Goal: Task Accomplishment & Management: Use online tool/utility

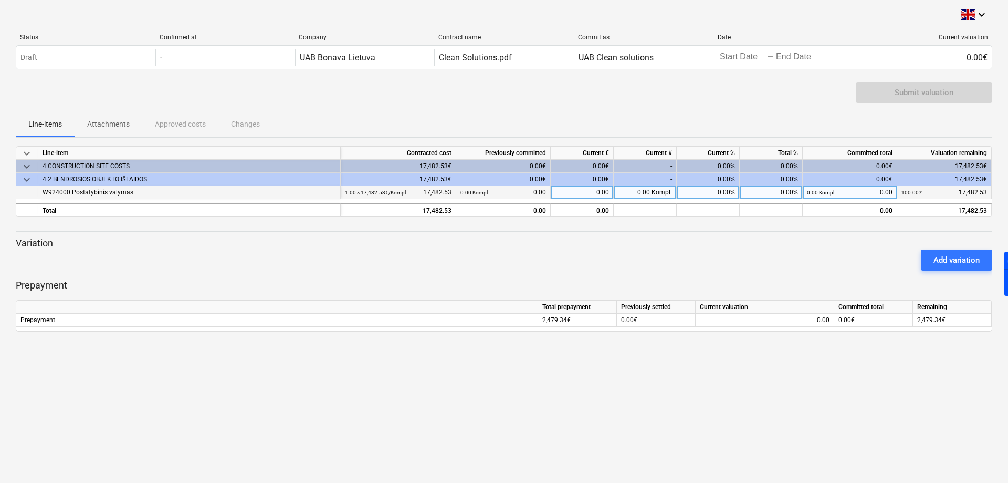
click at [118, 194] on div "W924000 Postatybinis valymas" at bounding box center [190, 192] width 294 height 13
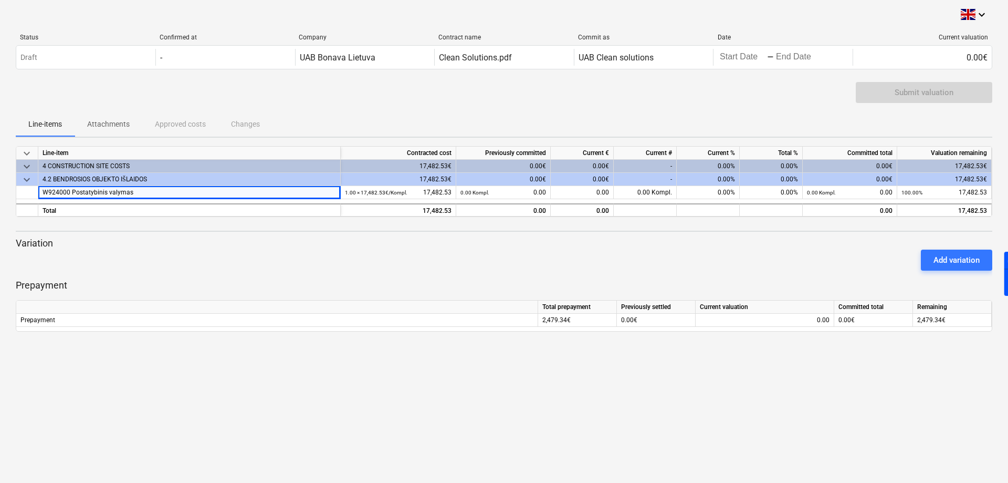
click at [235, 258] on div "Add variation" at bounding box center [504, 259] width 985 height 29
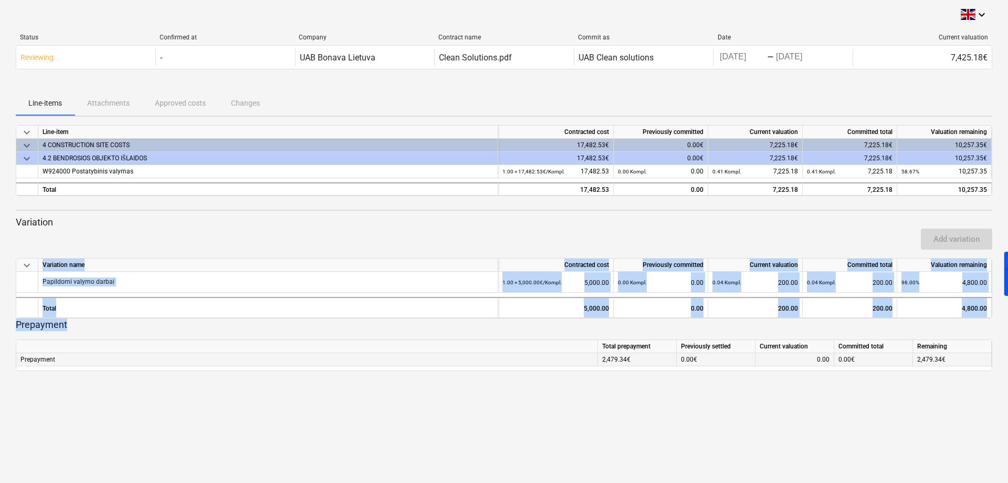
drag, startPoint x: 7, startPoint y: 223, endPoint x: 949, endPoint y: 358, distance: 950.9
click at [949, 358] on div "keyboard_arrow_down Status Confirmed at Company Contract name Commit as Date Cu…" at bounding box center [504, 241] width 1008 height 483
click at [949, 358] on div "2,479.34€" at bounding box center [952, 359] width 79 height 13
drag, startPoint x: 949, startPoint y: 360, endPoint x: 688, endPoint y: 332, distance: 262.5
click at [688, 332] on div "Prepayment Total prepayment Previously settled Current valuation Committed tota…" at bounding box center [504, 344] width 977 height 53
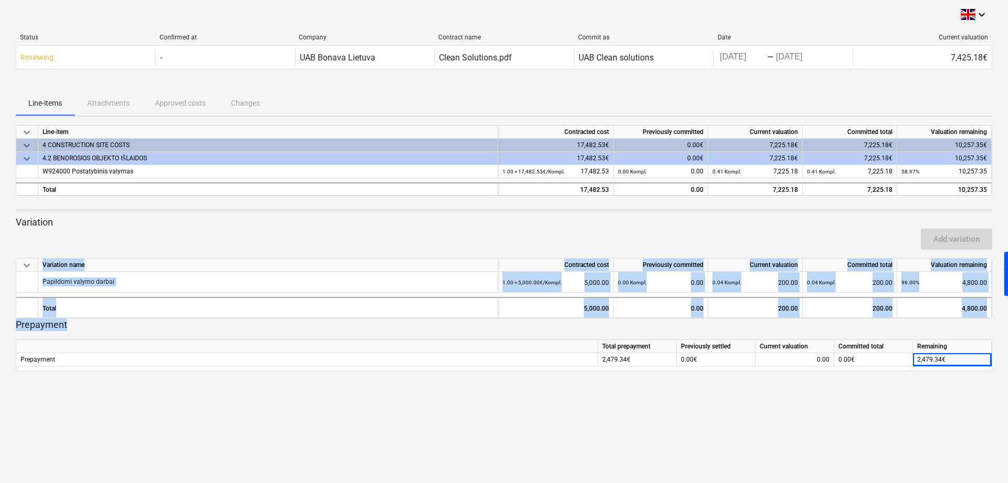
click at [655, 402] on div "keyboard_arrow_down Status Confirmed at Company Contract name Commit as Date Cu…" at bounding box center [504, 241] width 1008 height 483
click at [536, 233] on div "Add variation" at bounding box center [504, 238] width 985 height 29
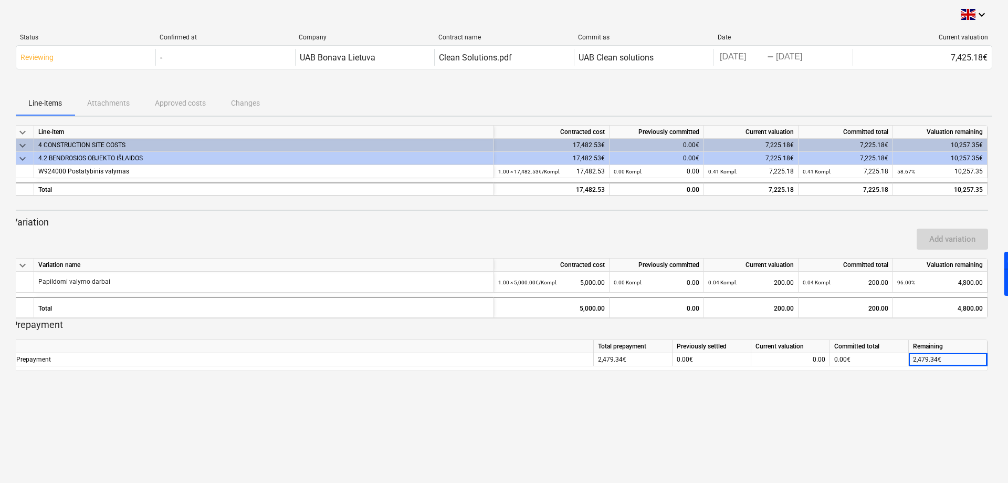
click at [532, 238] on div "Add variation" at bounding box center [499, 238] width 985 height 29
click at [512, 383] on div "keyboard_arrow_down Status Confirmed at Company Contract name Commit as Date Cu…" at bounding box center [504, 241] width 1008 height 483
click at [589, 188] on div "17,482.53" at bounding box center [551, 189] width 107 height 13
click at [580, 189] on div "17,482.53" at bounding box center [551, 189] width 107 height 13
click at [575, 212] on div "keyboard_arrow_down Line-item Contracted cost Previously committed Current valu…" at bounding box center [504, 248] width 977 height 246
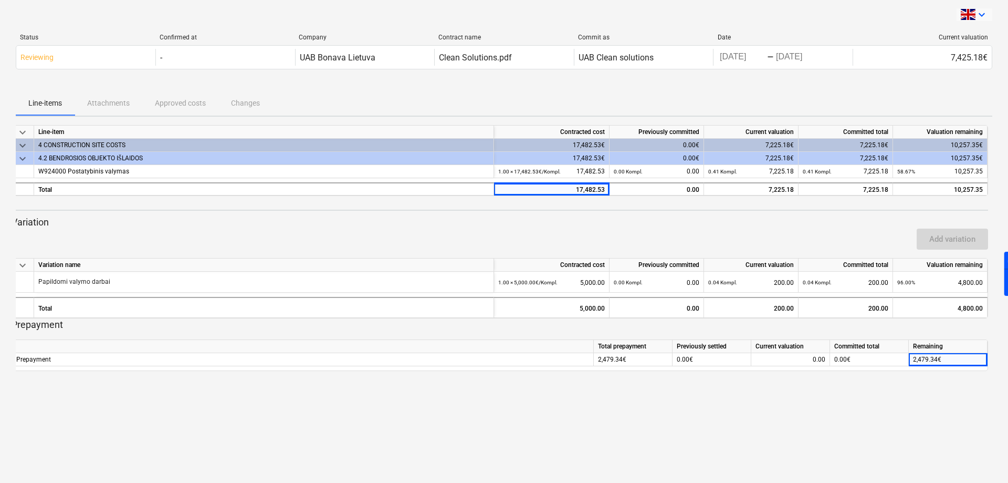
click at [976, 13] on icon "keyboard_arrow_down" at bounding box center [982, 14] width 13 height 13
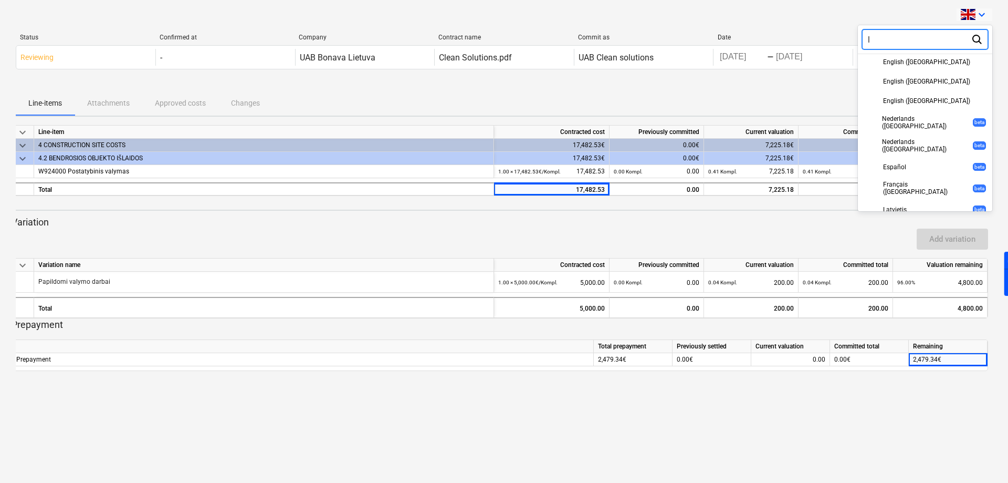
scroll to position [0, 0]
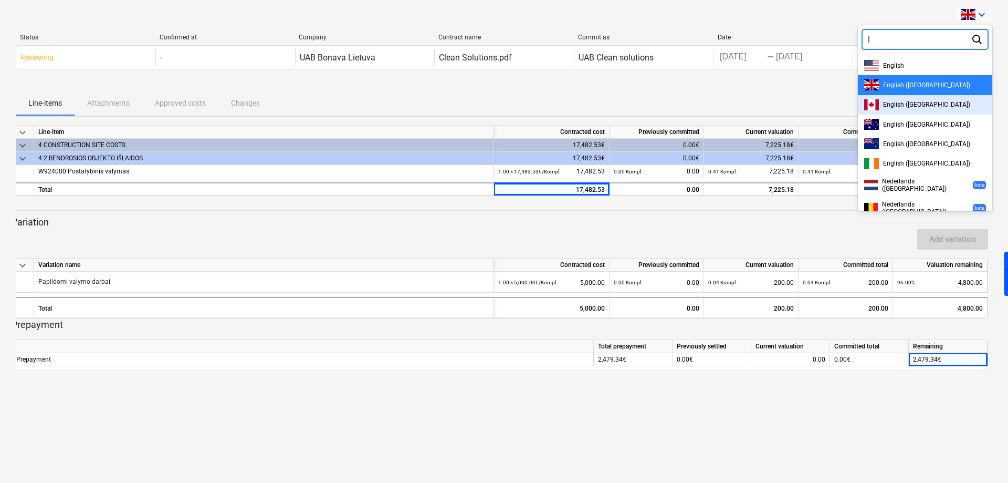
type input "l"
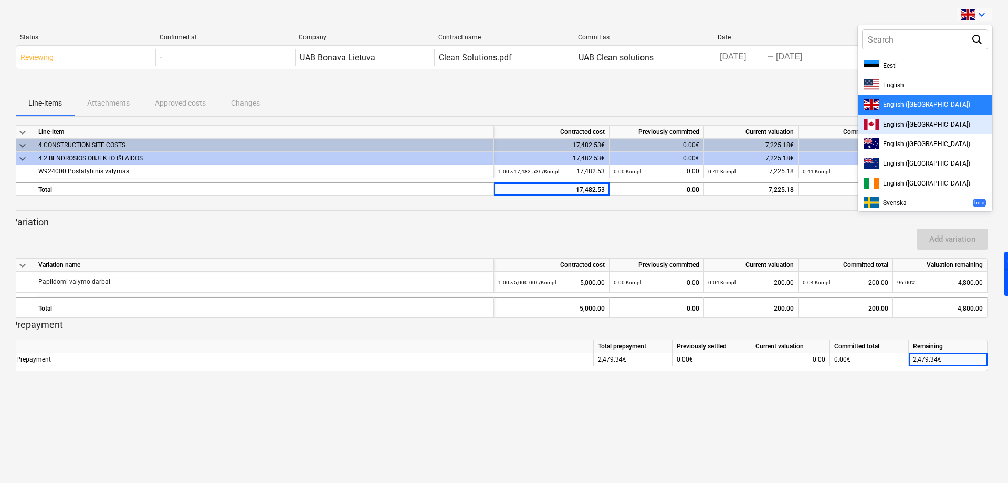
click at [814, 97] on div at bounding box center [504, 241] width 1008 height 483
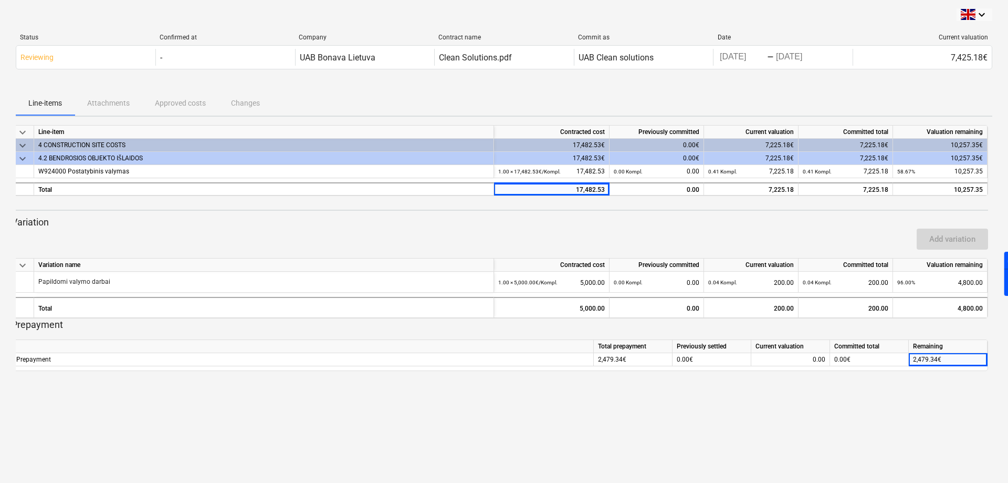
click at [22, 148] on span "keyboard_arrow_down" at bounding box center [22, 145] width 13 height 13
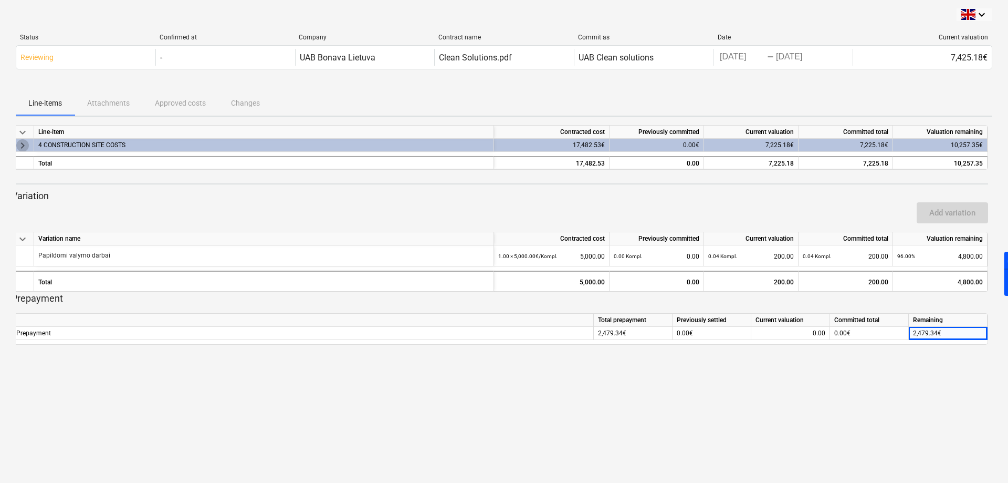
click at [22, 148] on span "keyboard_arrow_right" at bounding box center [22, 145] width 13 height 13
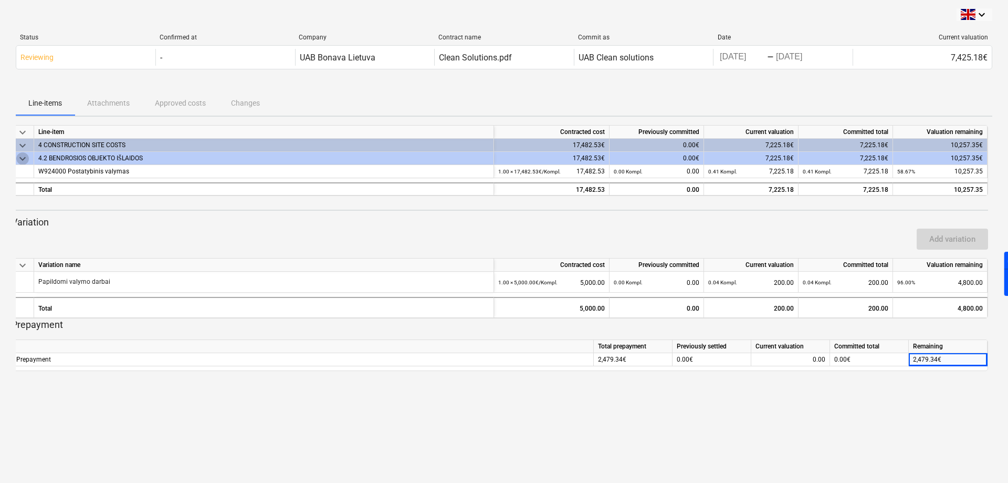
click at [23, 155] on span "keyboard_arrow_down" at bounding box center [22, 158] width 13 height 13
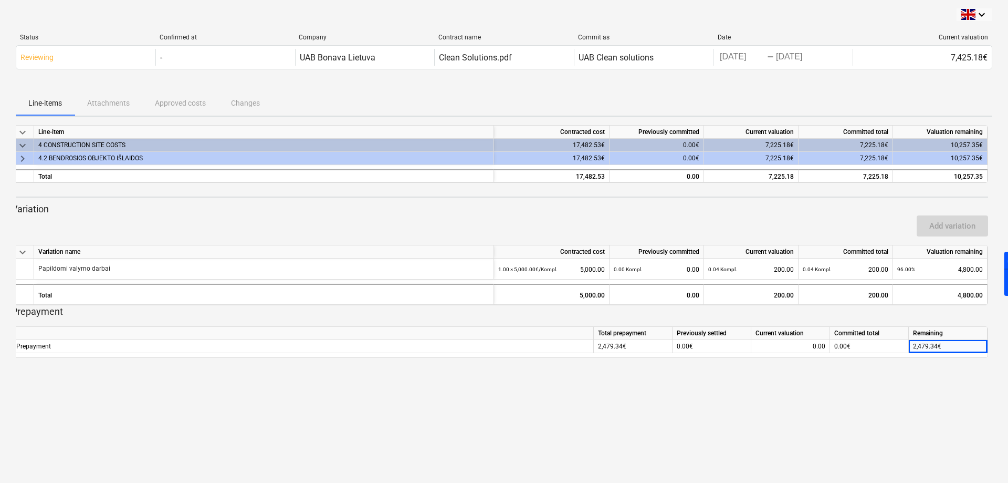
click at [23, 155] on span "keyboard_arrow_right" at bounding box center [22, 158] width 13 height 13
